Goal: Obtain resource: Obtain resource

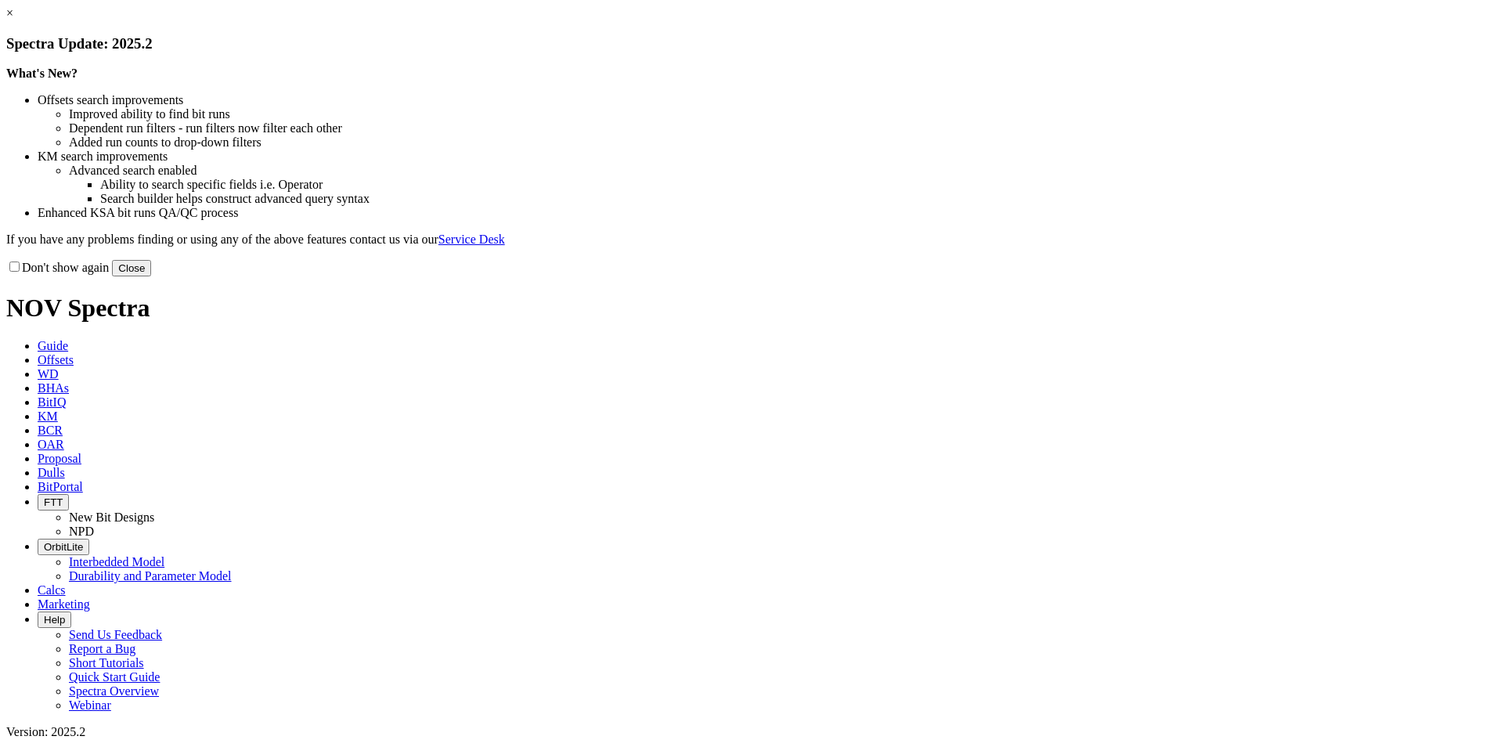
click at [13, 20] on link "×" at bounding box center [9, 12] width 7 height 13
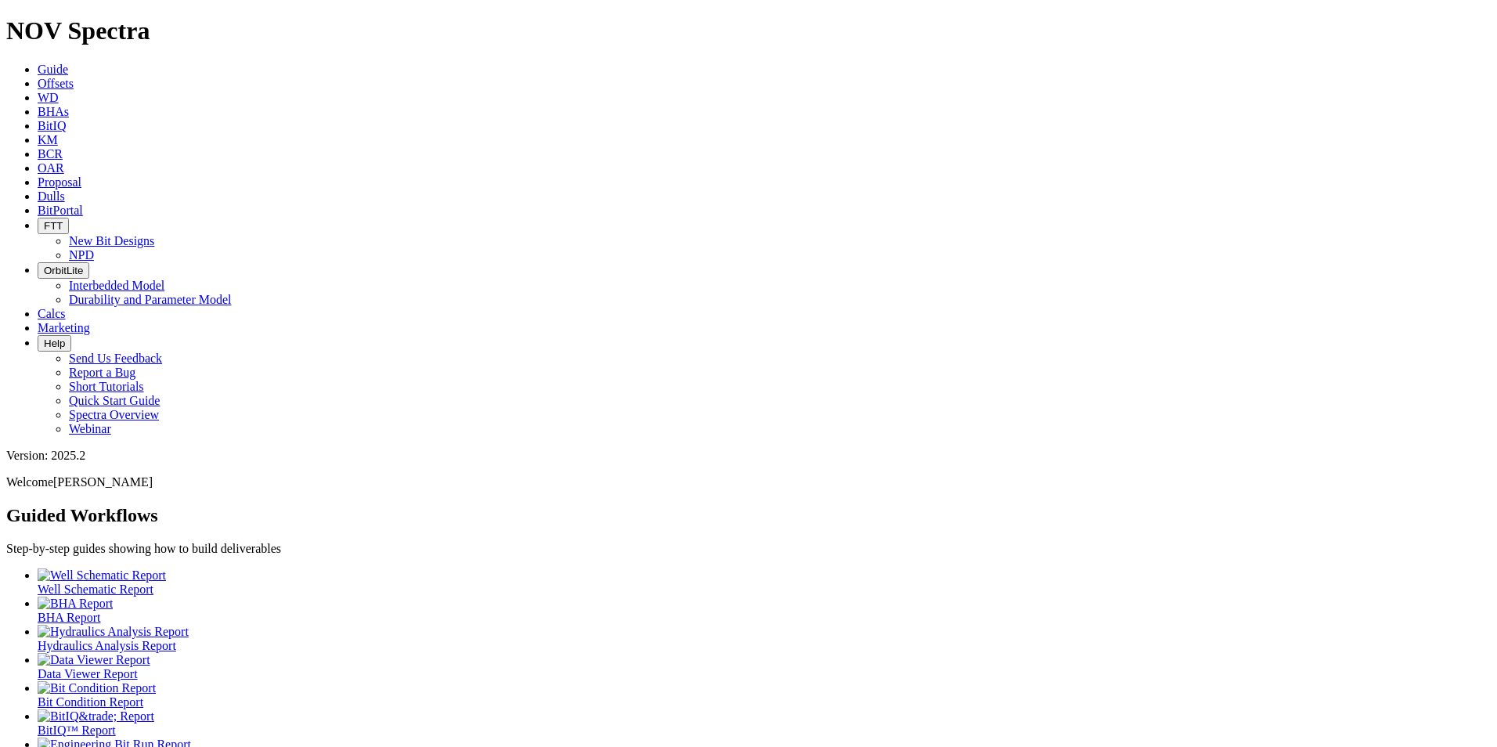
click at [74, 77] on span "Offsets" at bounding box center [56, 83] width 36 height 13
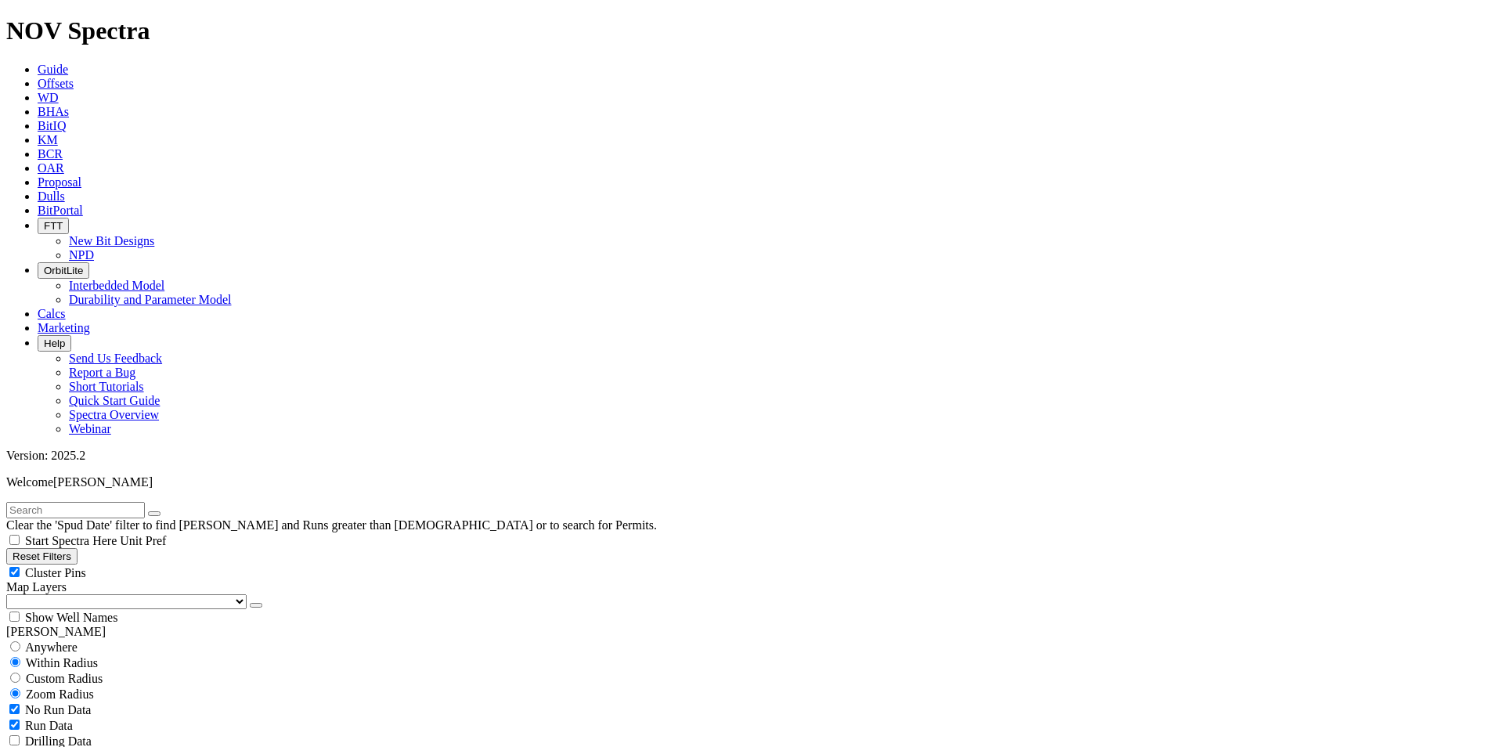
click at [94, 502] on input "text" at bounding box center [75, 510] width 139 height 16
type input "d"
type input "grayling"
click at [86, 566] on span "Cluster Pins" at bounding box center [55, 572] width 61 height 13
checkbox input "false"
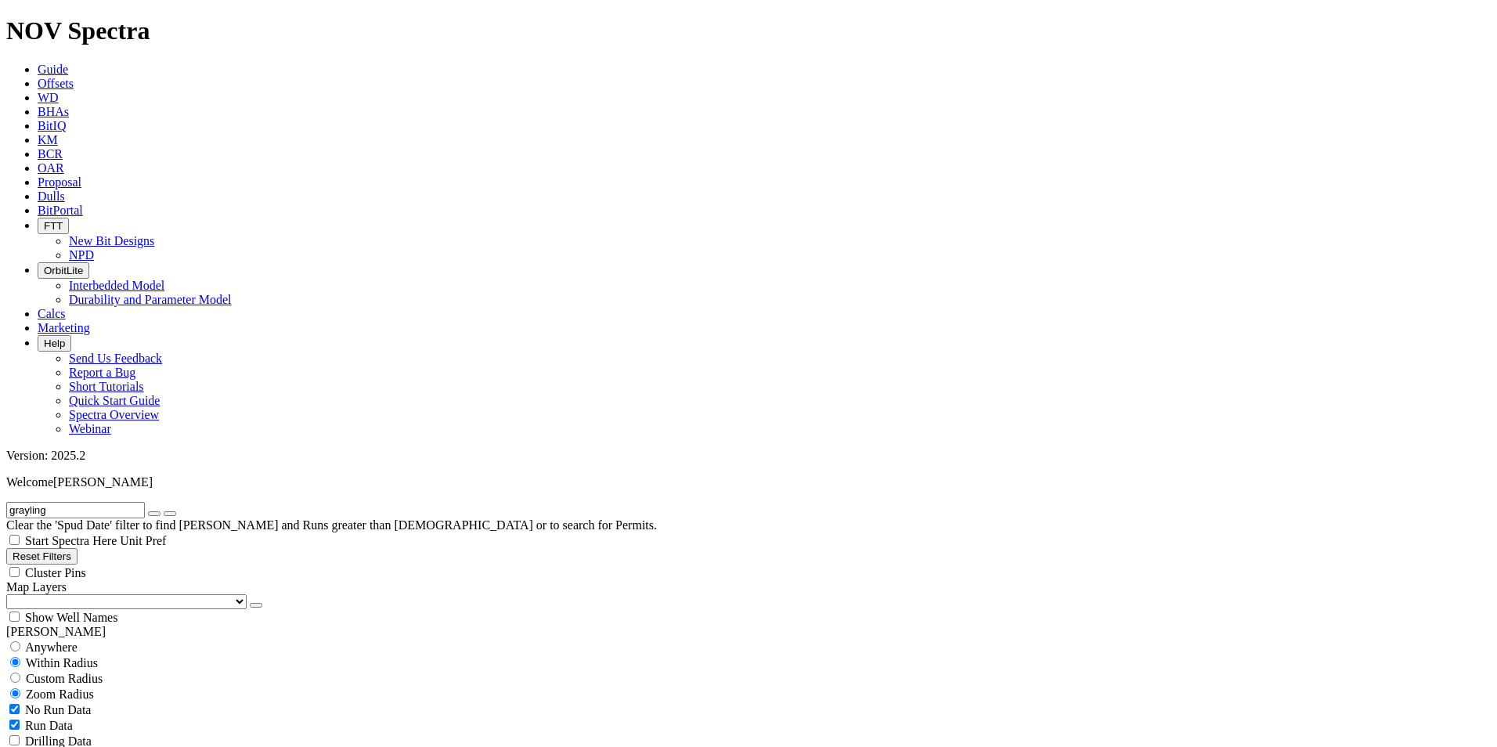
scroll to position [861, 0]
click at [145, 502] on input "grayling" at bounding box center [75, 510] width 139 height 16
click at [145, 502] on input "grayling 14 Fed Com 503H | wigeon" at bounding box center [75, 510] width 139 height 16
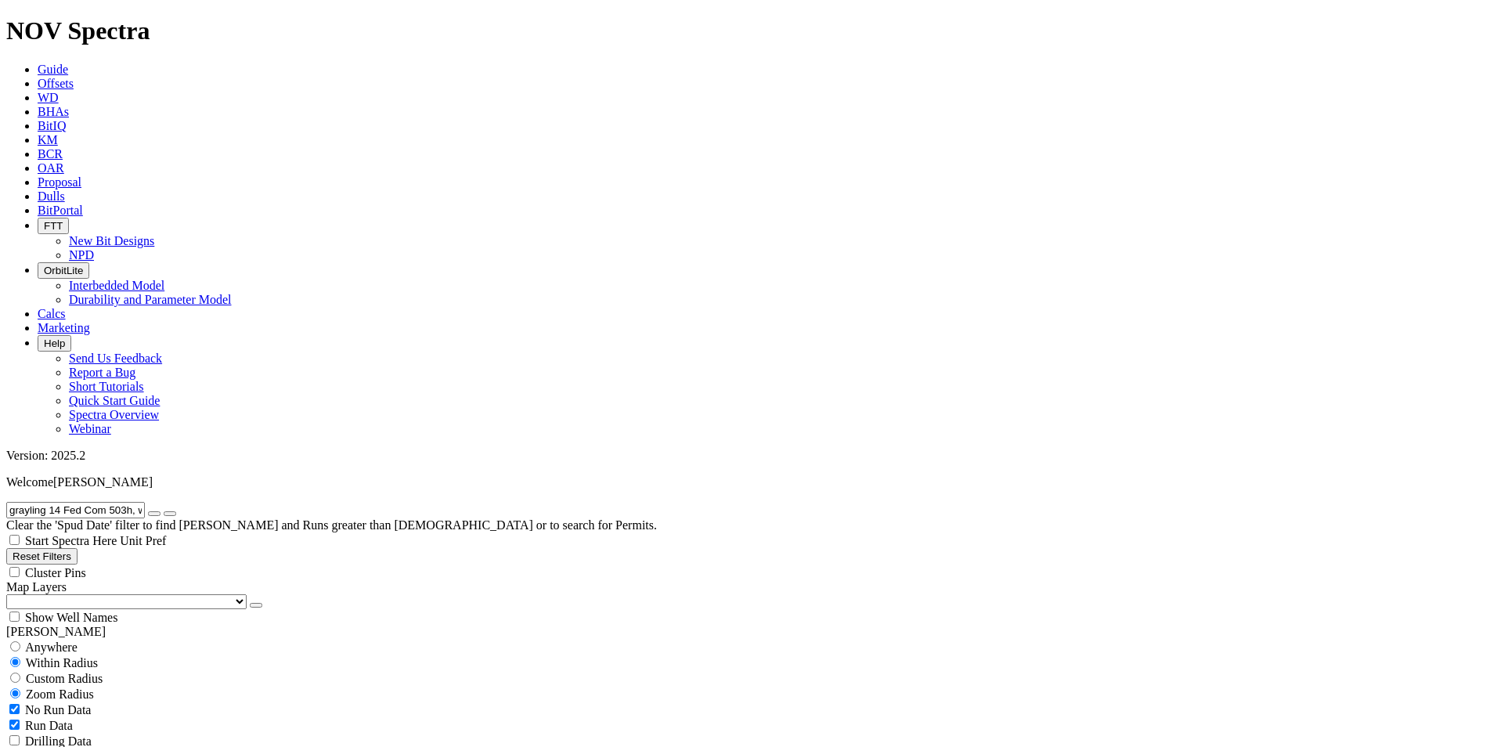
click at [145, 502] on input "grayling 14 Fed Com 503h, wigeon" at bounding box center [75, 510] width 139 height 16
drag, startPoint x: 151, startPoint y: 70, endPoint x: 230, endPoint y: 69, distance: 79.1
click at [230, 502] on form "grayling 14 Fed Com 503H, wigeon" at bounding box center [748, 510] width 1484 height 16
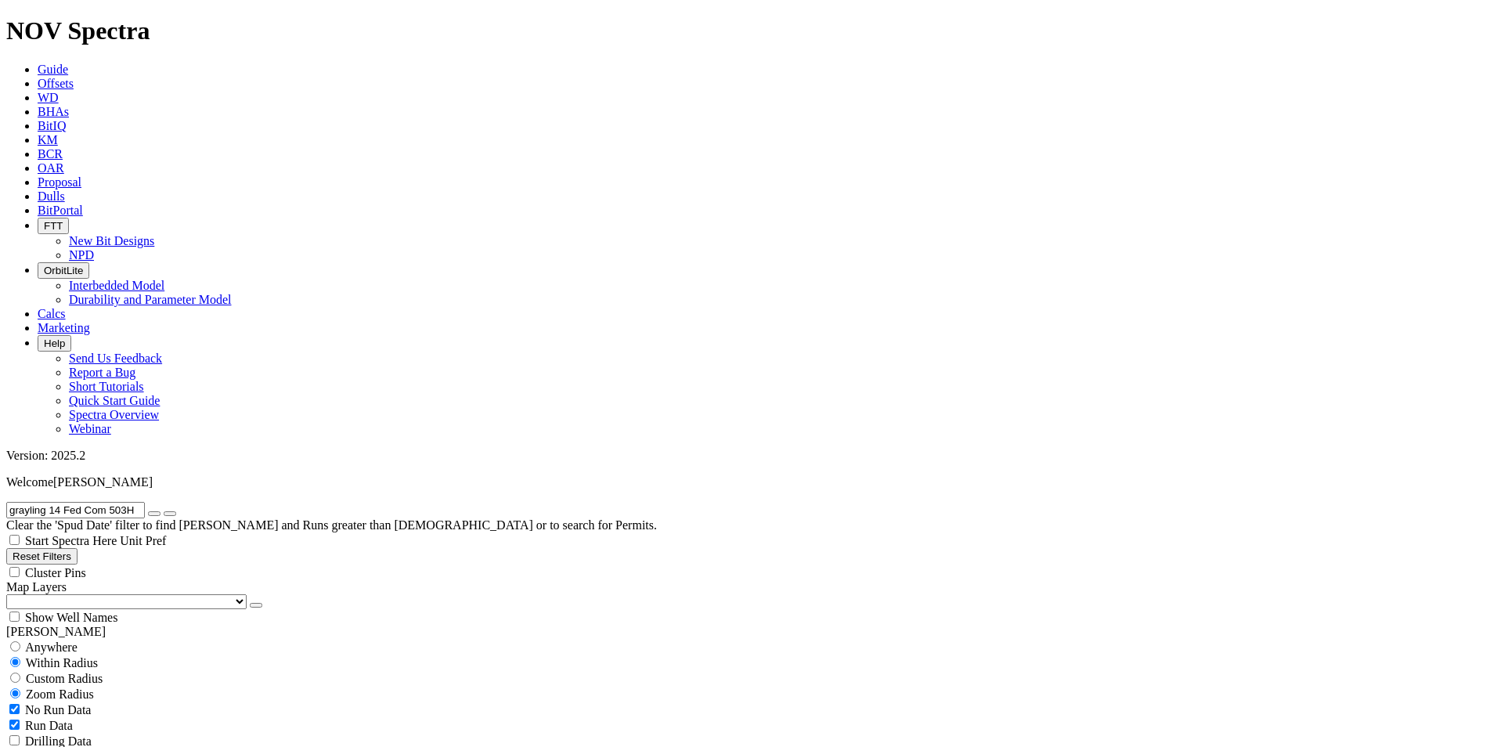
click at [142, 502] on input "grayling 14 Fed Com 503H" at bounding box center [75, 510] width 139 height 16
click at [143, 502] on input "grayling 14 Fed Com 501H" at bounding box center [75, 510] width 139 height 16
drag, startPoint x: 168, startPoint y: 66, endPoint x: -63, endPoint y: 74, distance: 231.1
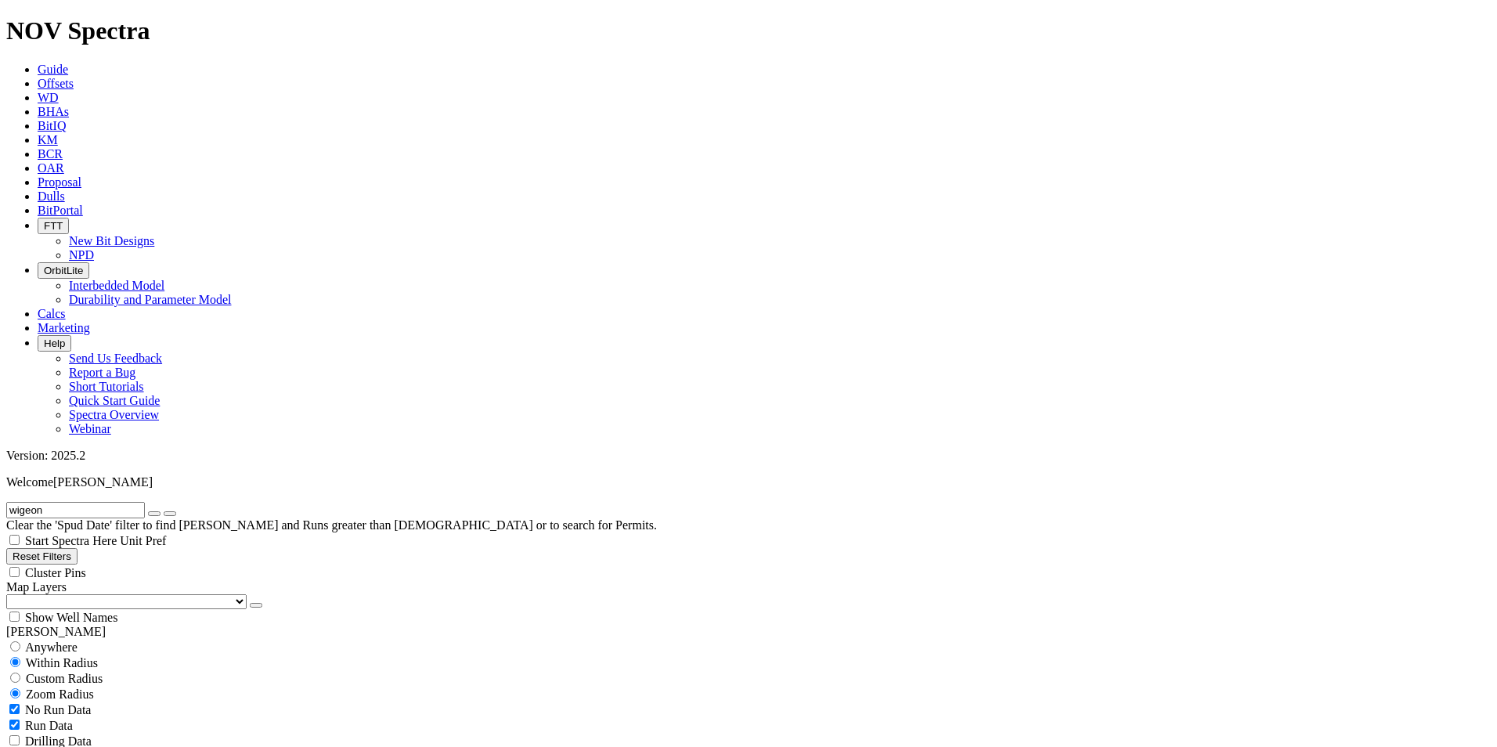
drag, startPoint x: 71, startPoint y: 70, endPoint x: -29, endPoint y: 64, distance: 100.4
type input "grayling 14"
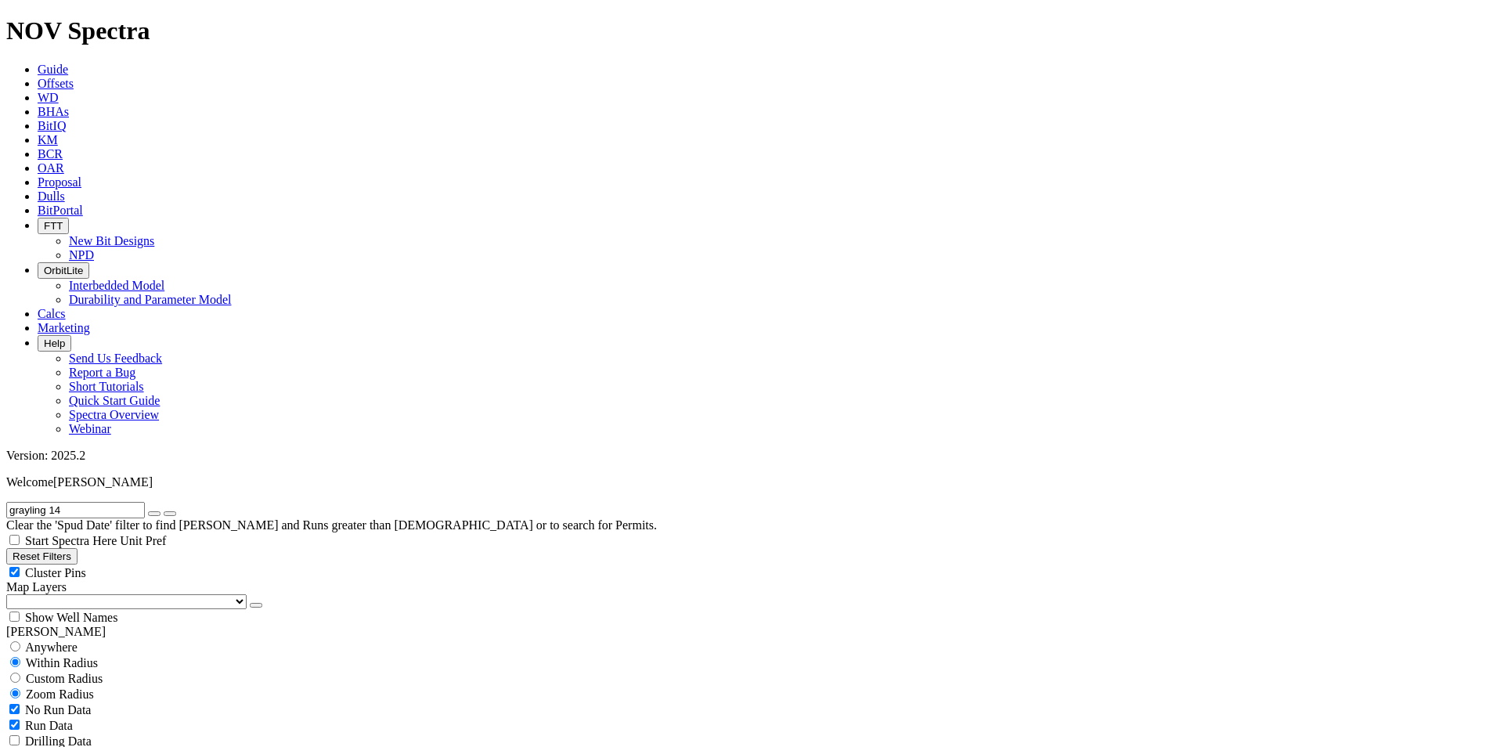
scroll to position [3014, 0]
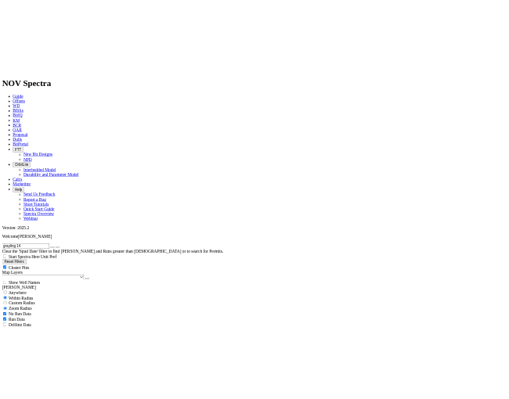
scroll to position [2075, 0]
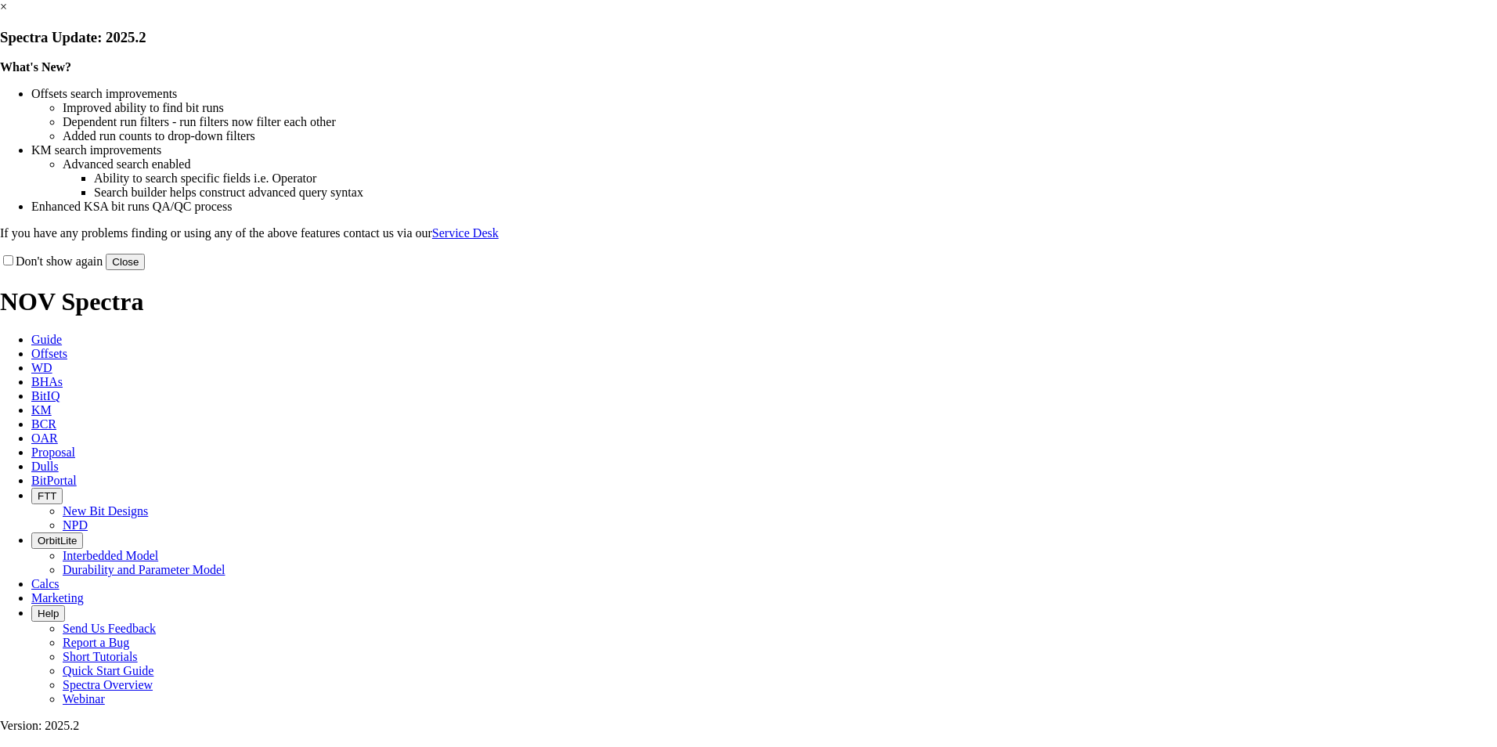
click at [145, 270] on button "Close" at bounding box center [125, 262] width 39 height 16
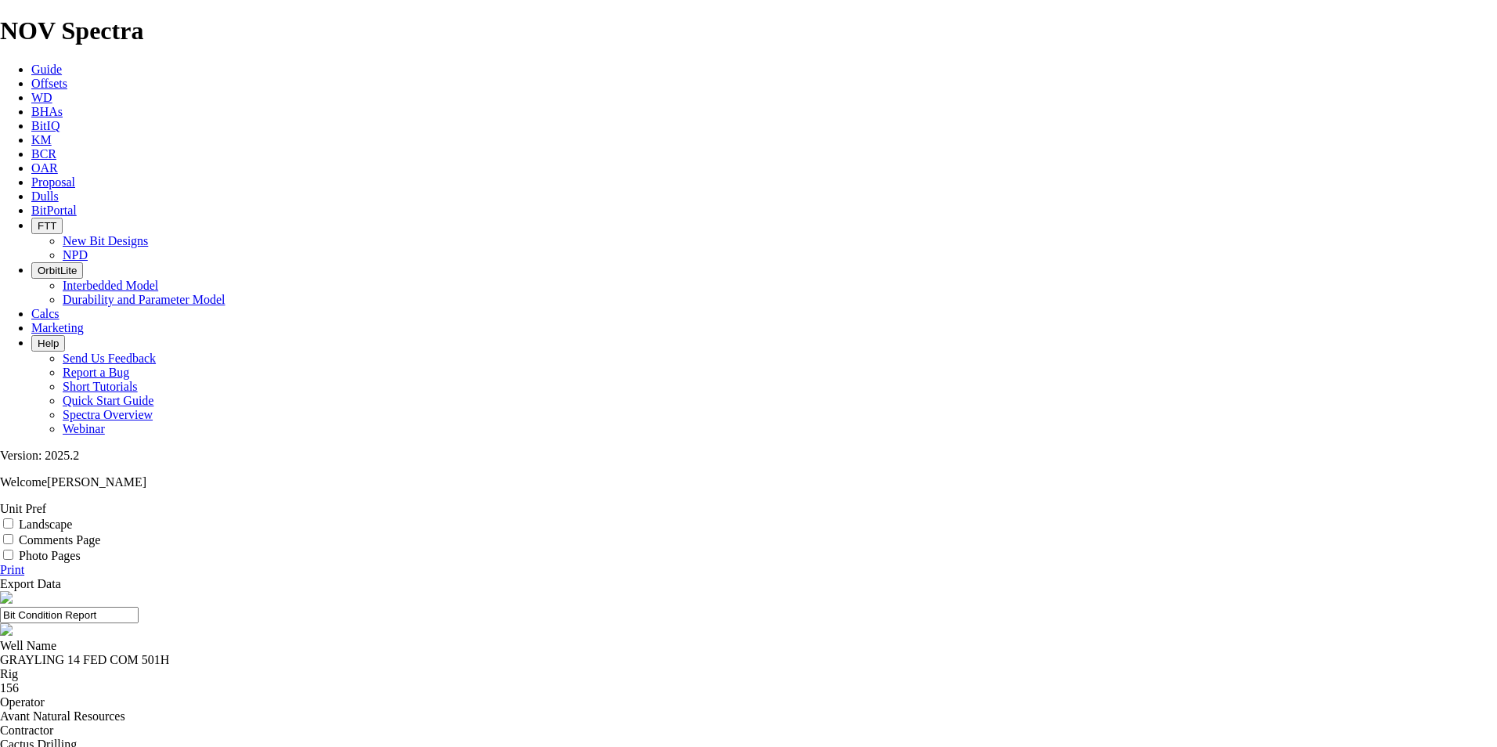
click at [13, 518] on input "Landscape" at bounding box center [8, 523] width 10 height 10
checkbox input "true"
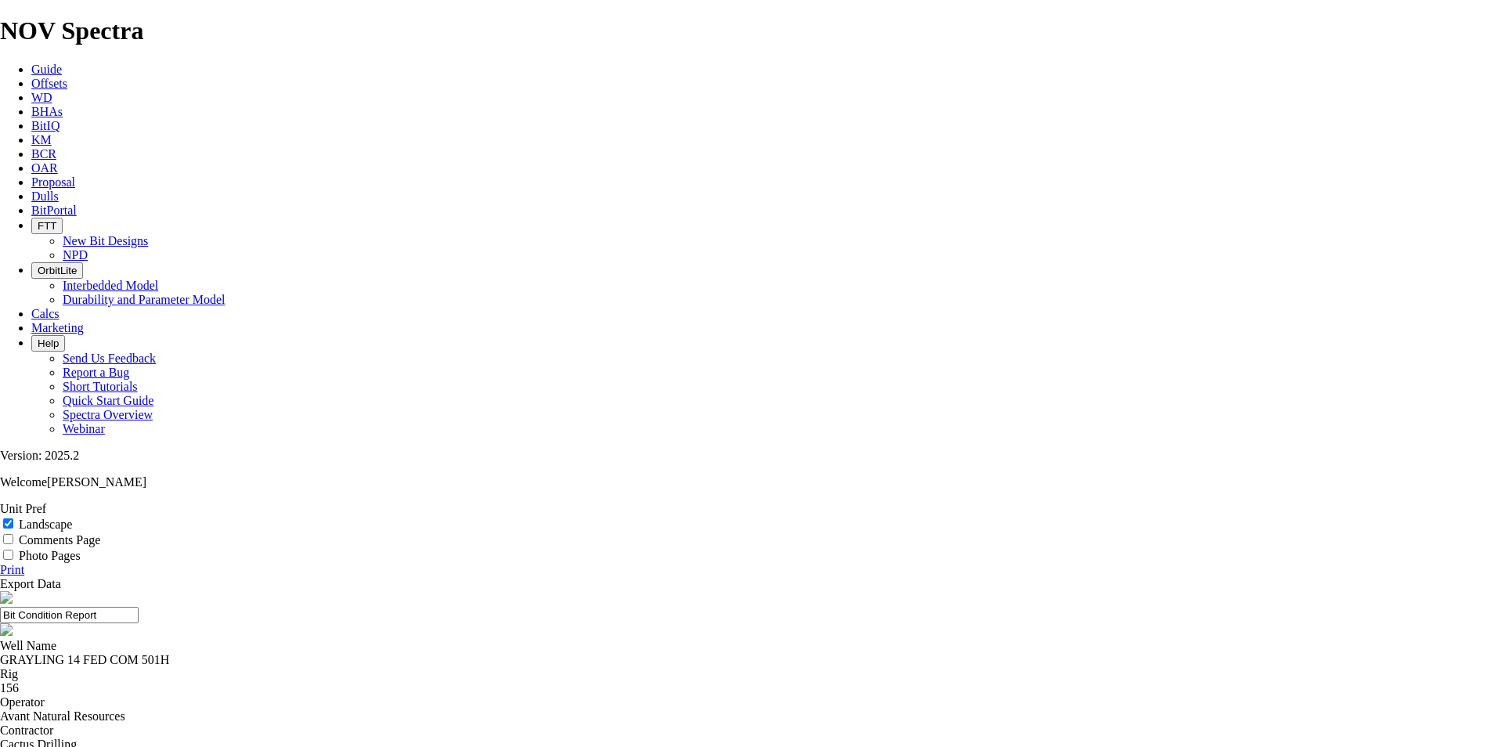
drag, startPoint x: 1445, startPoint y: 159, endPoint x: 215, endPoint y: 659, distance: 1327.8
click at [0, 563] on icon at bounding box center [0, 569] width 0 height 13
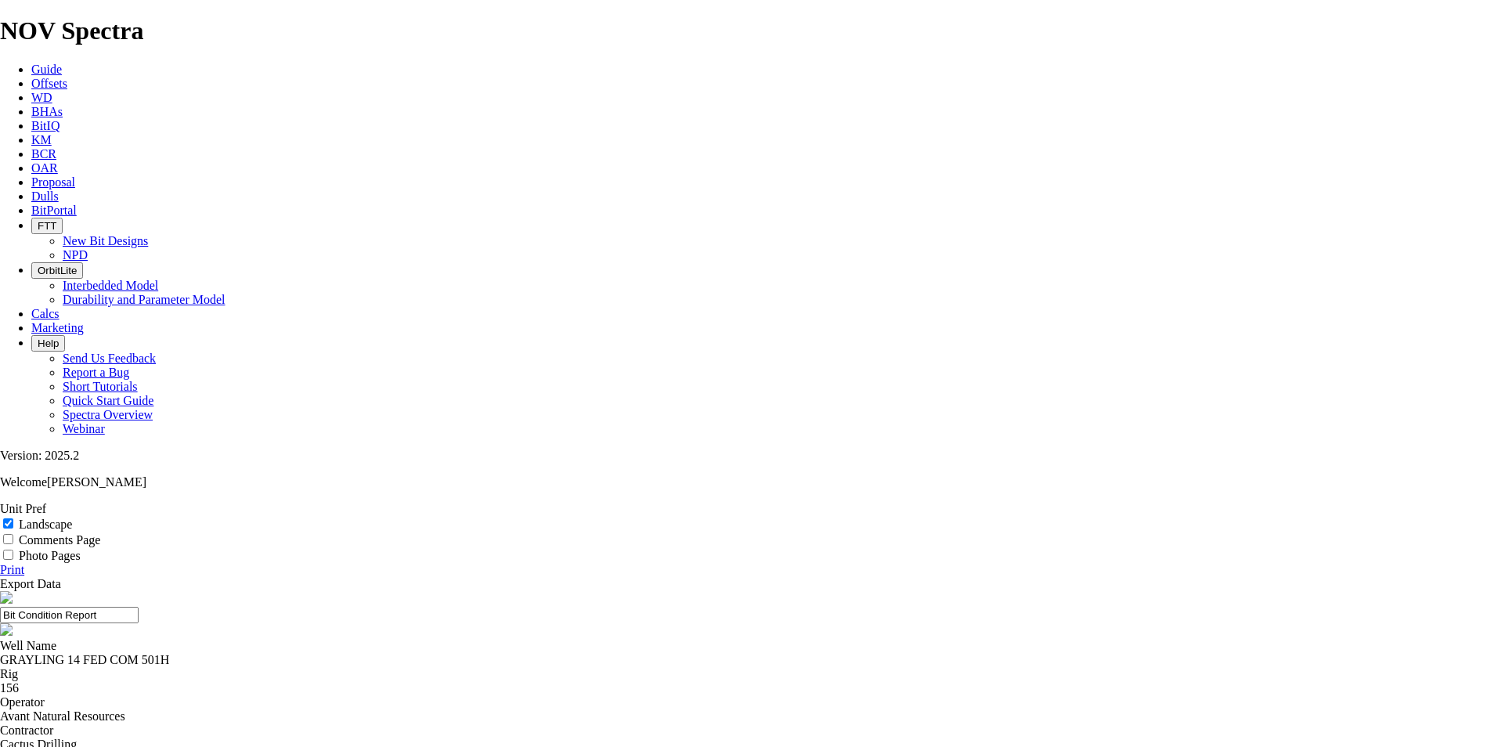
click at [61, 577] on link "Export Data" at bounding box center [30, 583] width 61 height 13
click at [24, 563] on link "Print" at bounding box center [12, 569] width 24 height 13
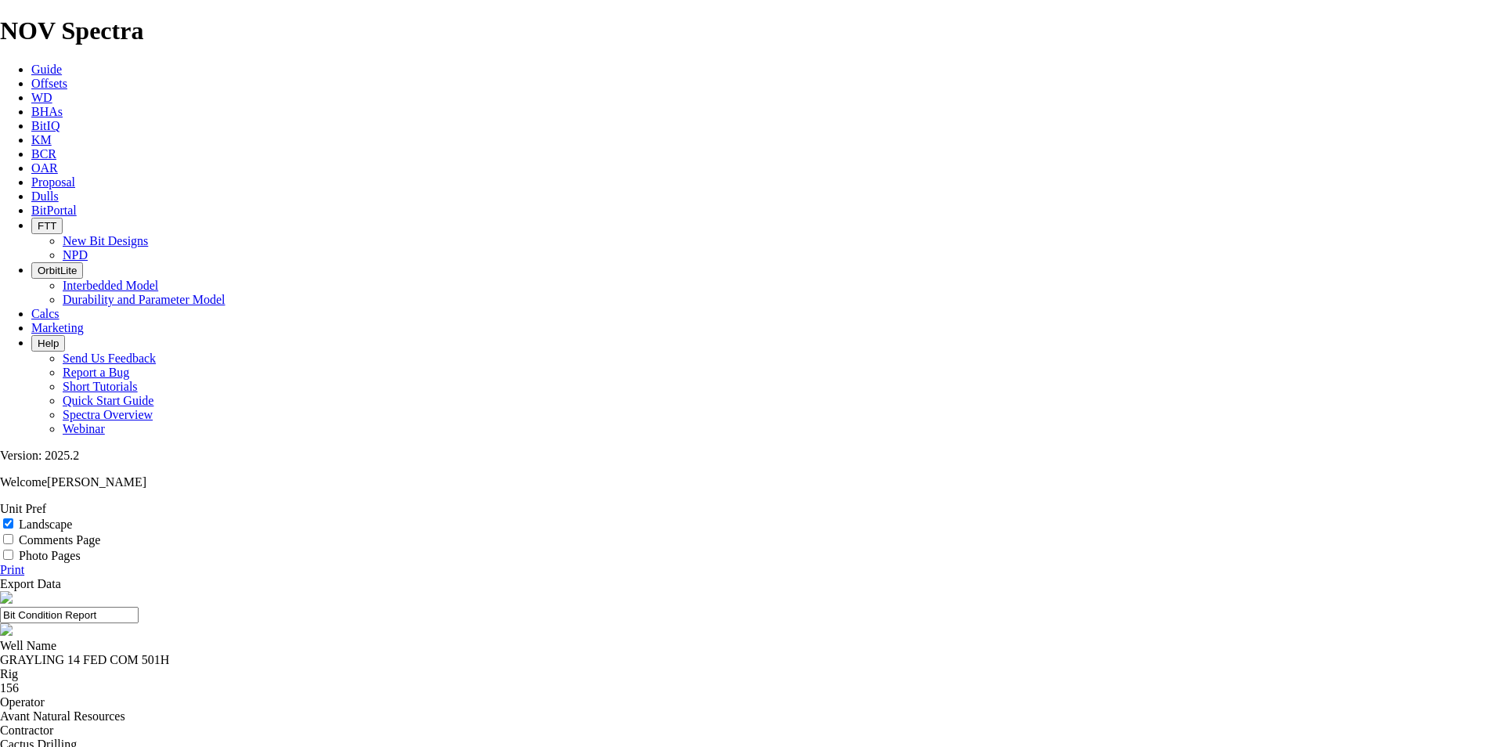
drag, startPoint x: 1450, startPoint y: 158, endPoint x: 205, endPoint y: 661, distance: 1342.5
click at [24, 563] on link "Print" at bounding box center [12, 569] width 24 height 13
